Goal: Check status: Check status

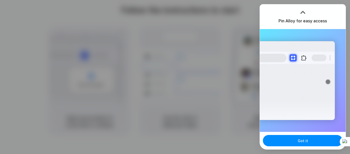
click at [304, 13] on div at bounding box center [303, 12] width 8 height 8
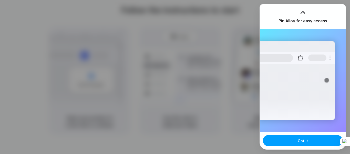
click at [310, 139] on button "Got it" at bounding box center [303, 140] width 80 height 11
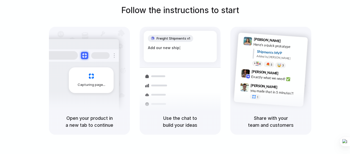
click at [183, 44] on div "Freight Shipments v1 Add our new ship |" at bounding box center [180, 46] width 73 height 31
click at [183, 39] on span "Freight Shipments v1" at bounding box center [174, 38] width 34 height 5
click at [201, 36] on div "Freight Shipments v1" at bounding box center [180, 38] width 65 height 7
click at [176, 75] on div "Container from [GEOGRAPHIC_DATA] 40ft • ETA [DATE] • In transit" at bounding box center [210, 84] width 69 height 20
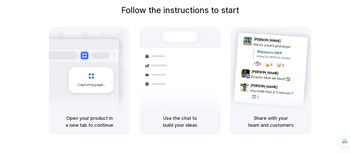
click at [178, 116] on h5 "Use the chat to build your ideas" at bounding box center [180, 121] width 69 height 14
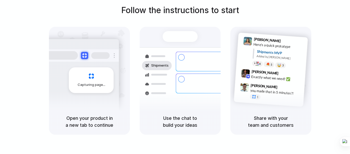
click at [277, 52] on div "Shipments MVP" at bounding box center [280, 52] width 47 height 8
click at [267, 47] on div "Here's a quick prototype" at bounding box center [279, 45] width 51 height 9
drag, startPoint x: 212, startPoint y: 57, endPoint x: 183, endPoint y: 54, distance: 29.9
click at [207, 56] on div "Container from [GEOGRAPHIC_DATA]" at bounding box center [214, 59] width 55 height 10
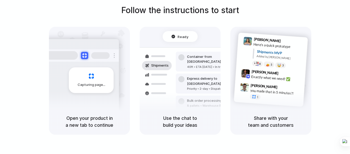
click at [181, 38] on span "Ready" at bounding box center [183, 36] width 11 height 5
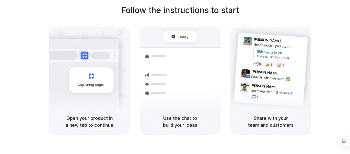
click at [181, 38] on span "Ready" at bounding box center [183, 36] width 11 height 5
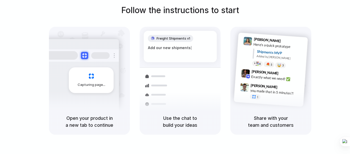
click at [103, 85] on span at bounding box center [104, 85] width 3 height 0
